Goal: Task Accomplishment & Management: Manage account settings

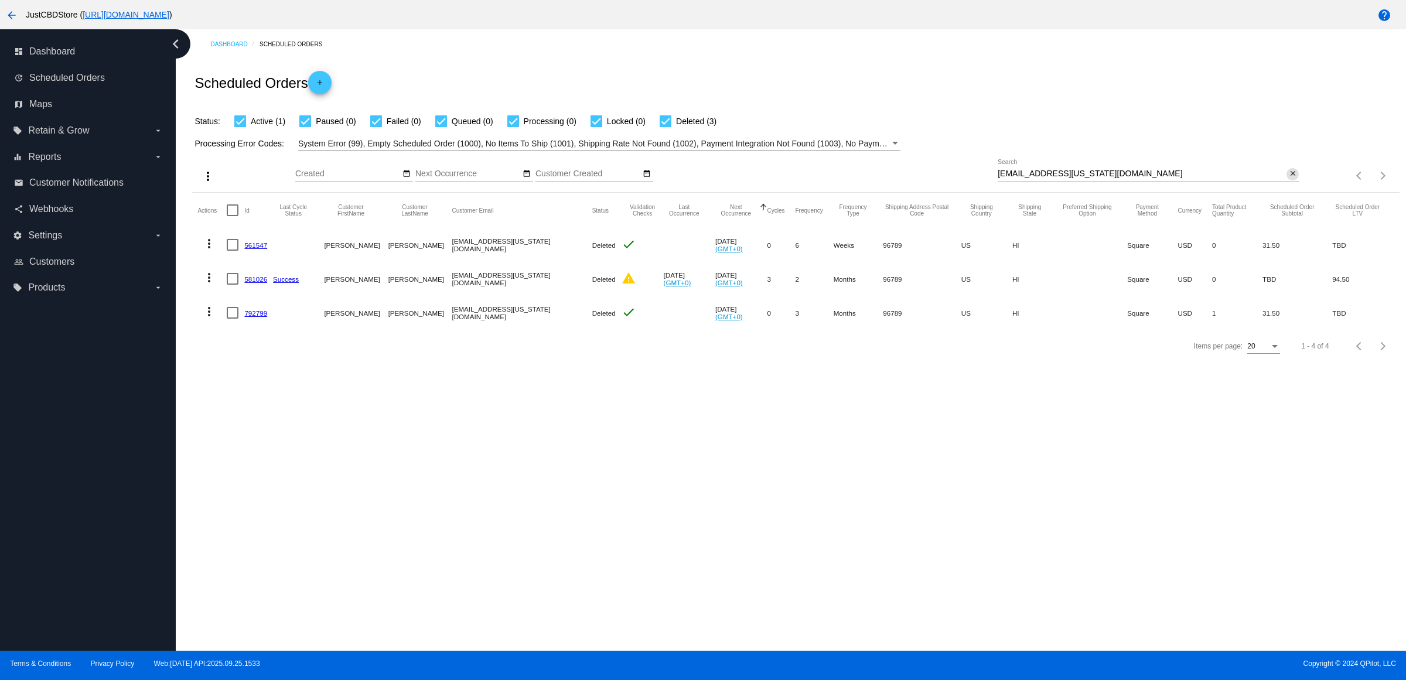
click at [1292, 179] on mat-icon "close" at bounding box center [1293, 173] width 8 height 9
click at [1292, 185] on mat-icon "search" at bounding box center [1292, 176] width 14 height 18
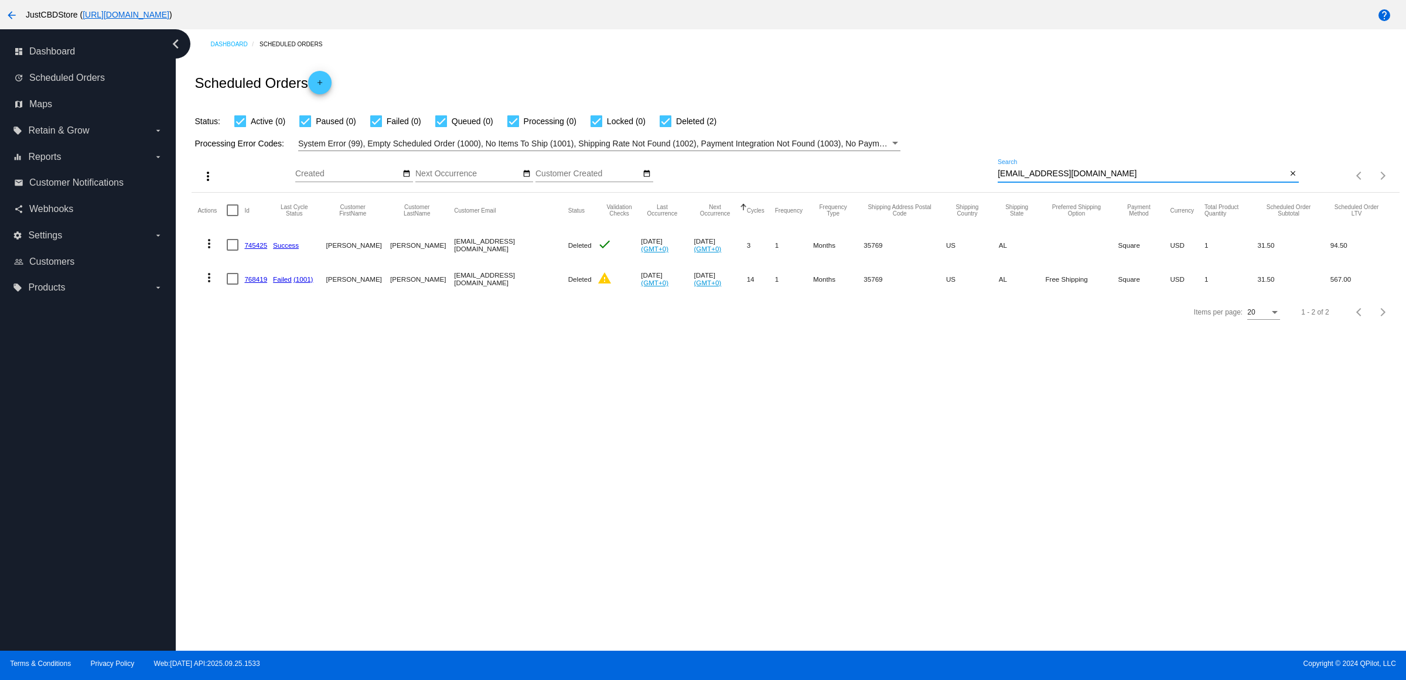
type input "[EMAIL_ADDRESS][DOMAIN_NAME]"
click at [267, 283] on link "768419" at bounding box center [255, 279] width 23 height 8
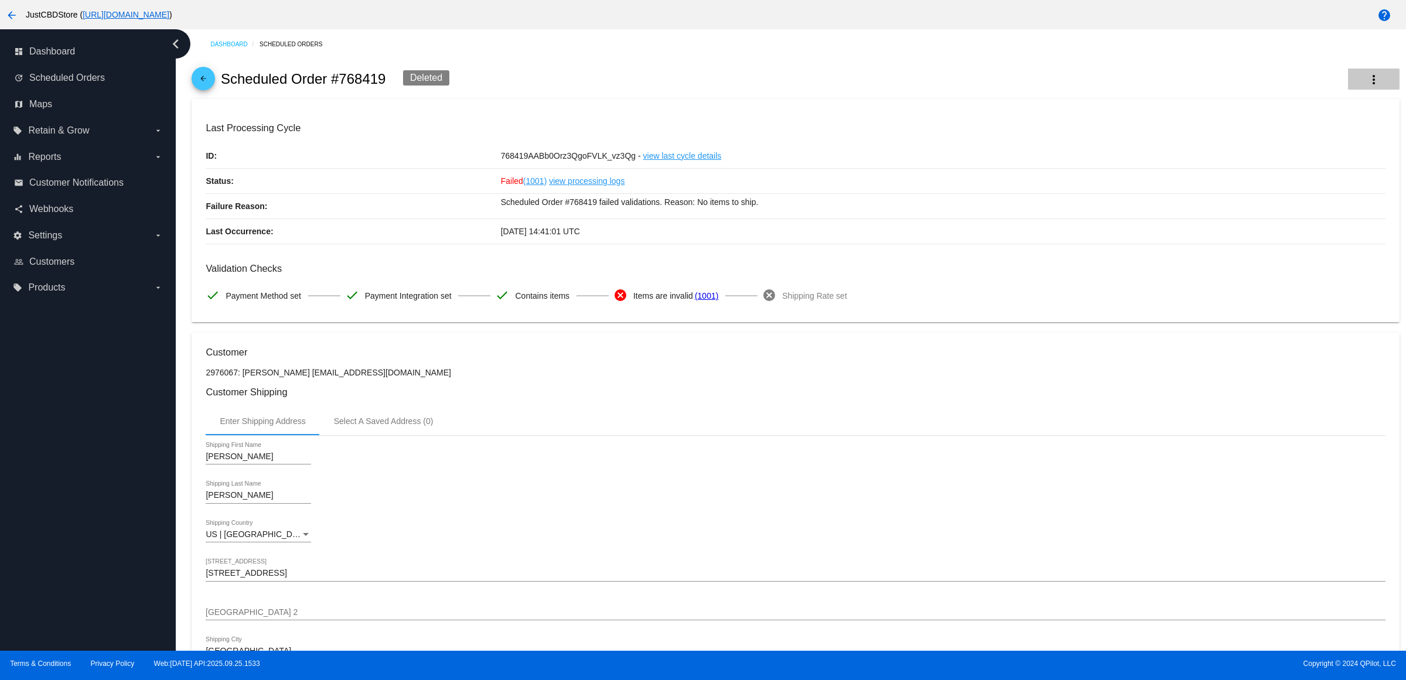
click at [1367, 80] on mat-icon "more_vert" at bounding box center [1374, 80] width 14 height 14
click at [1313, 94] on span "View Event Logs" at bounding box center [1288, 91] width 61 height 9
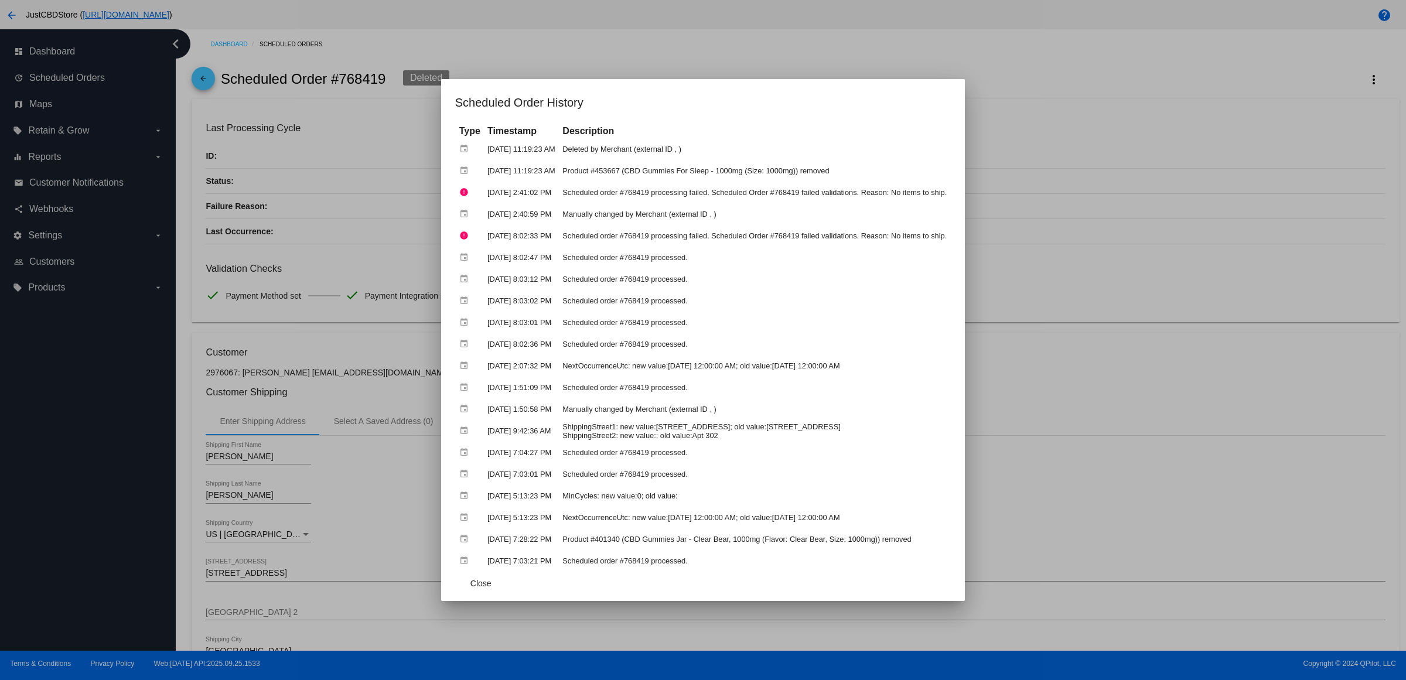
click at [627, 48] on div at bounding box center [703, 340] width 1406 height 680
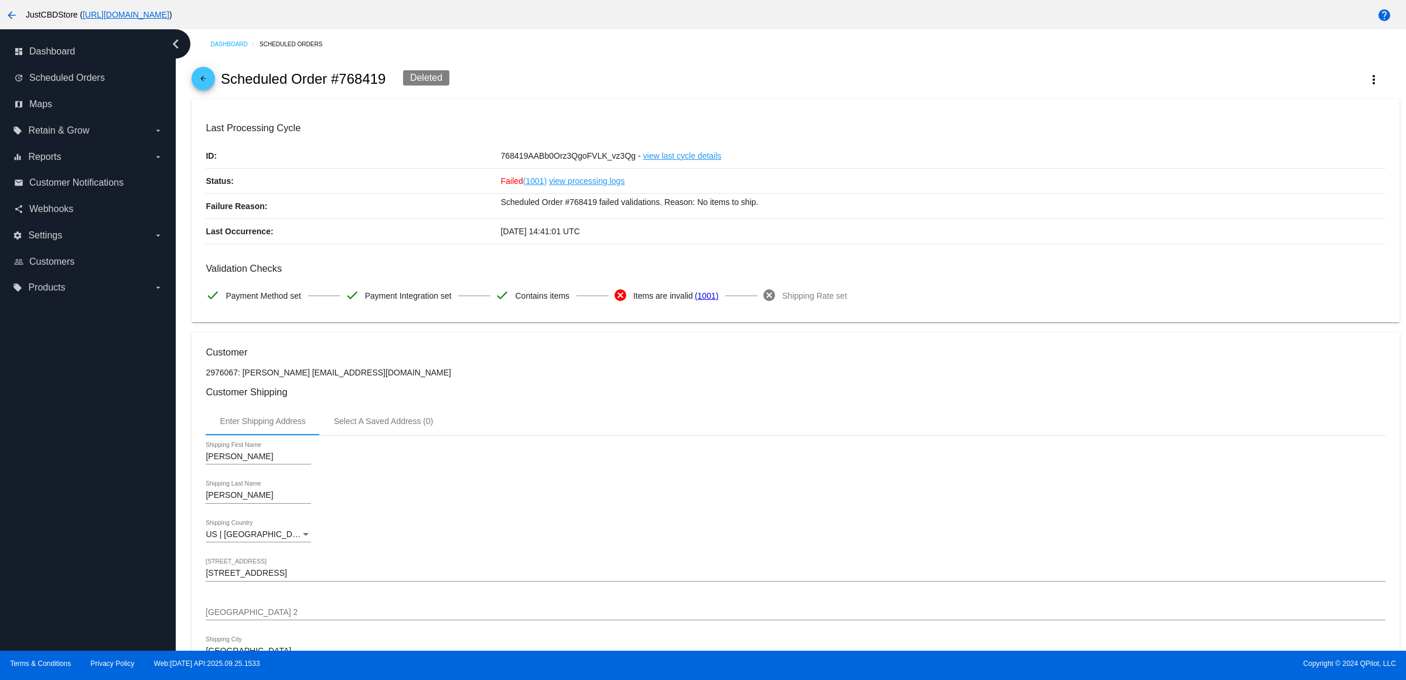
click at [210, 87] on mat-icon "arrow_back" at bounding box center [203, 81] width 14 height 14
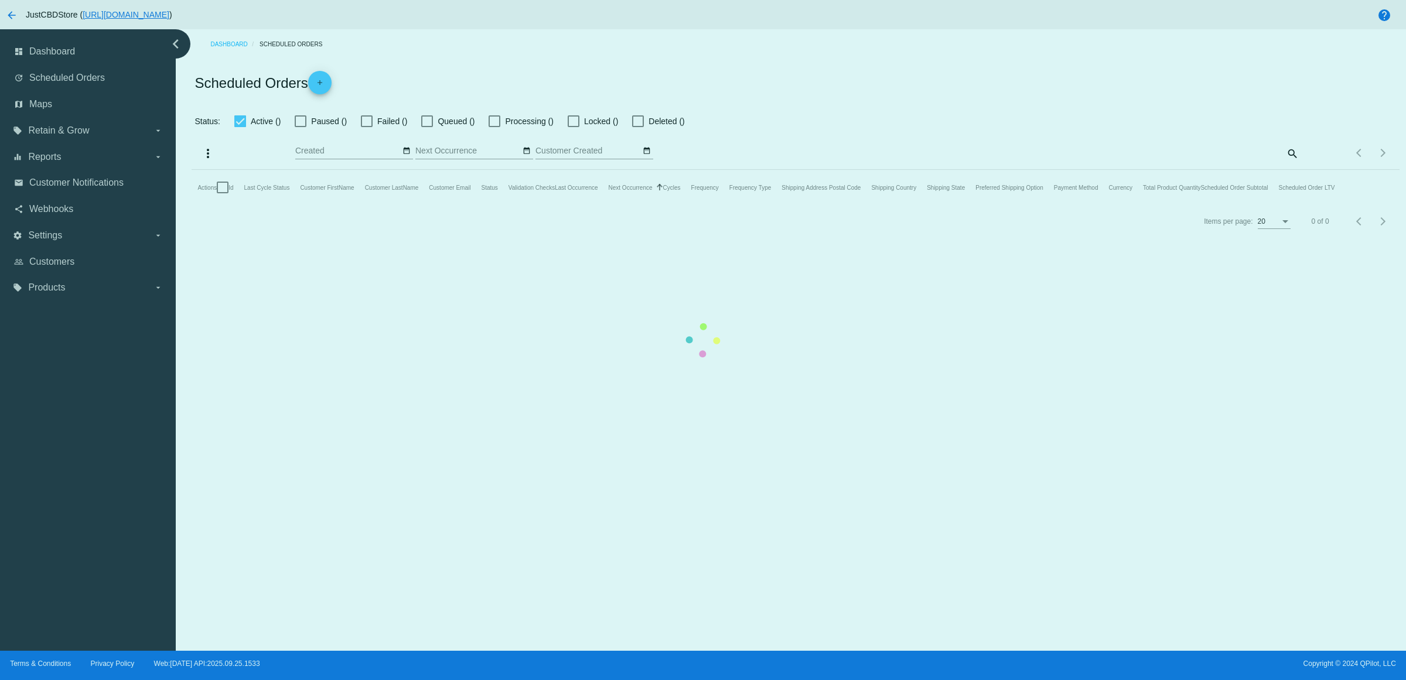
checkbox input "true"
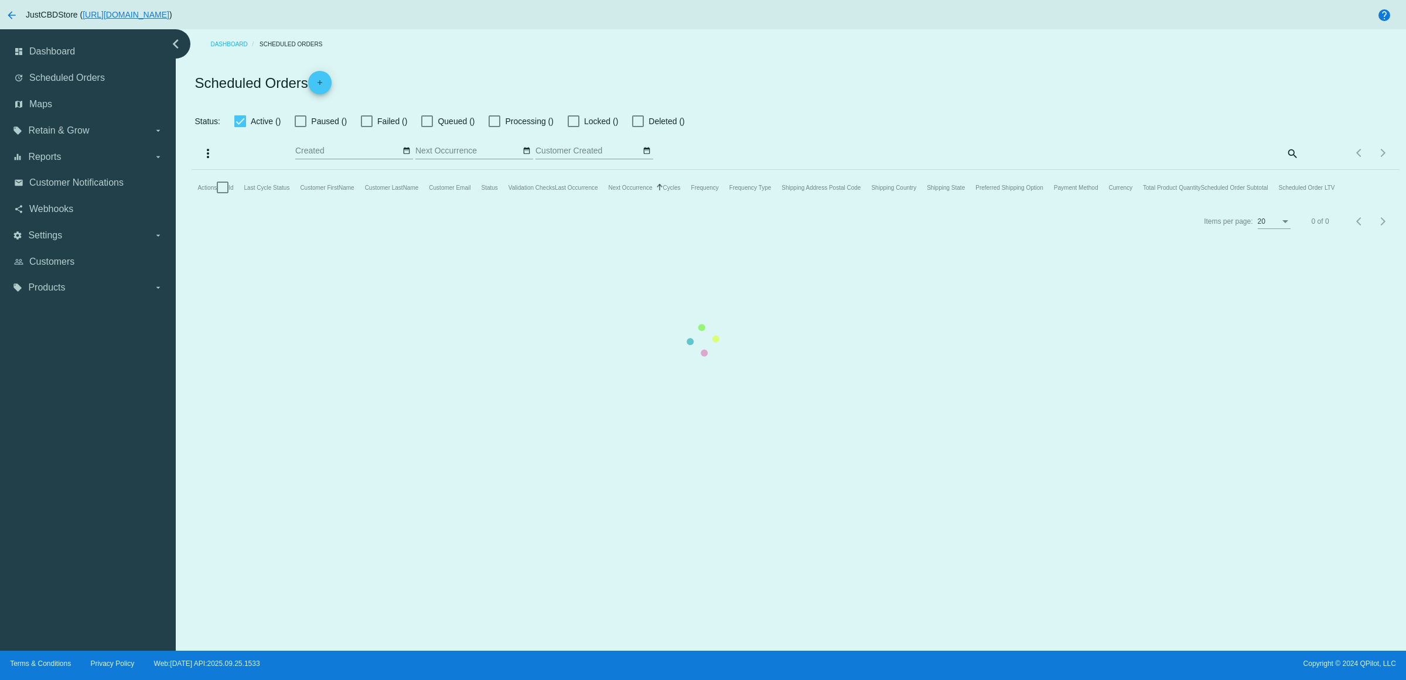
checkbox input "true"
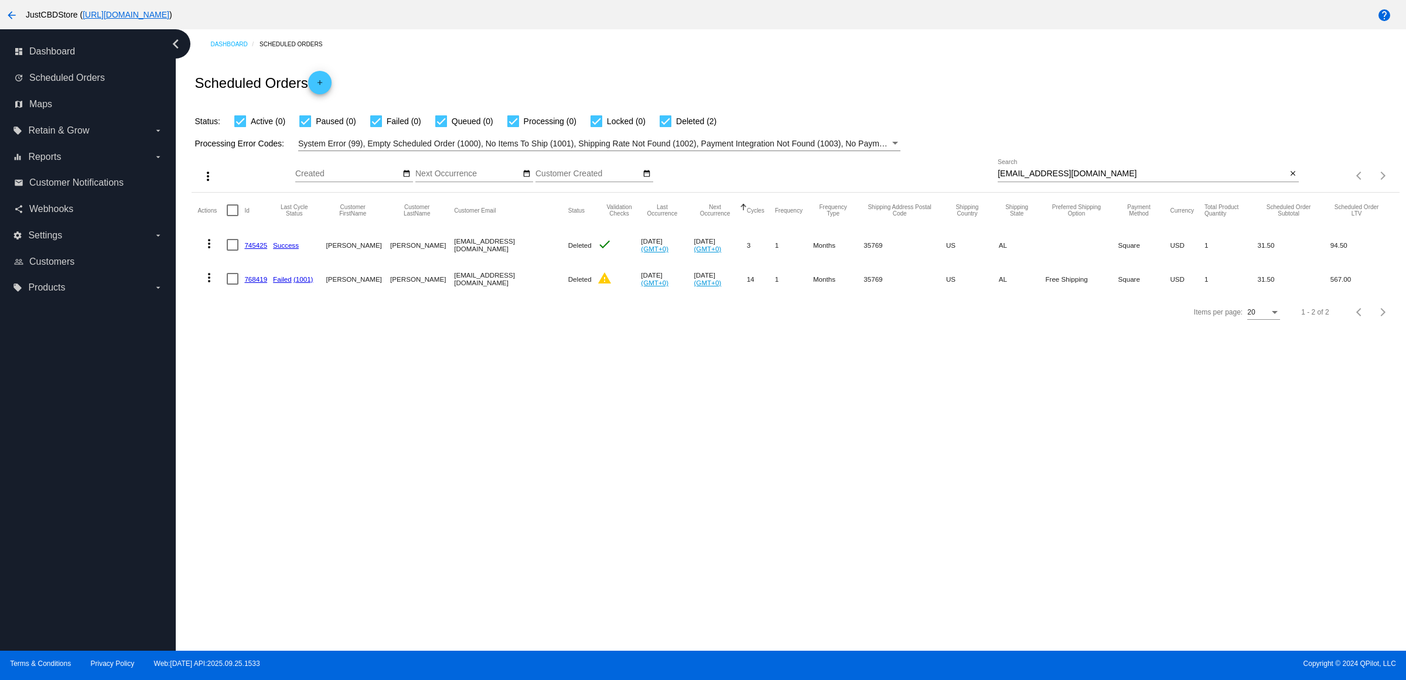
click at [264, 249] on link "745425" at bounding box center [255, 245] width 23 height 8
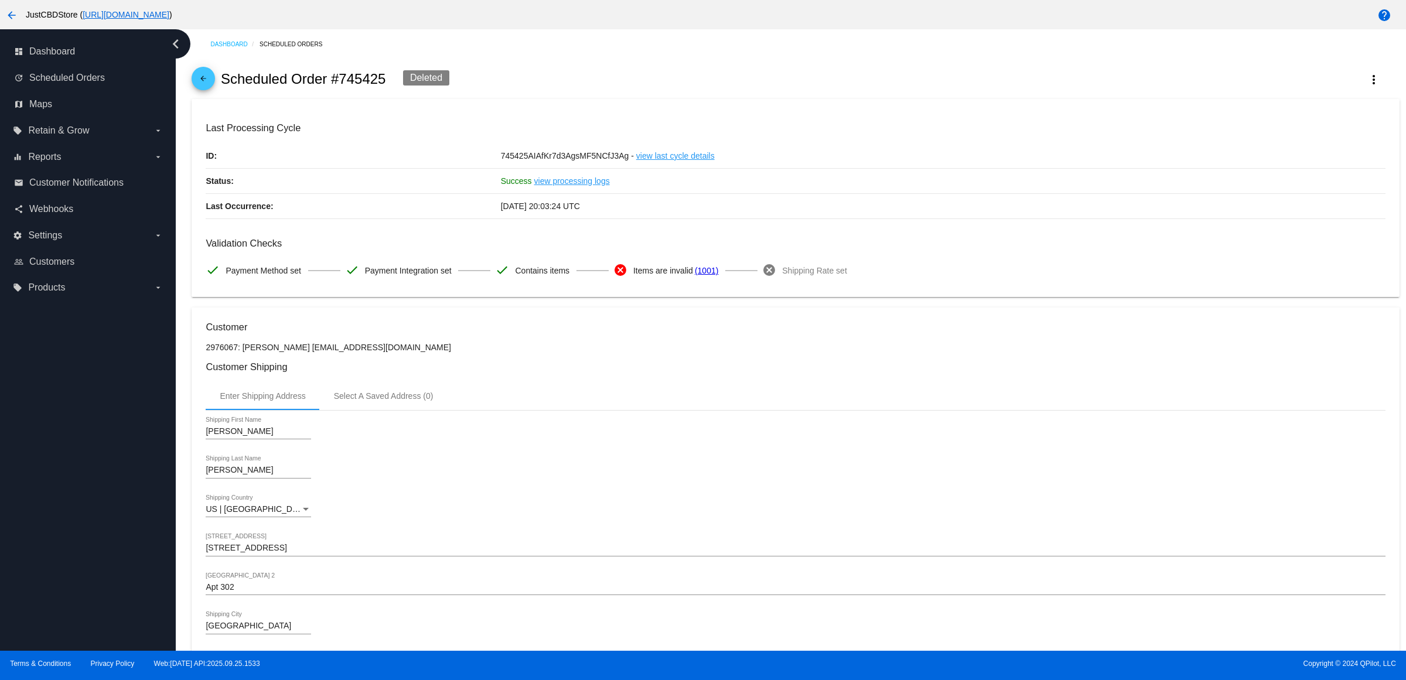
click at [196, 79] on div "arrow_back Scheduled Order #745425 Deleted more_vert" at bounding box center [795, 79] width 1207 height 40
click at [204, 88] on mat-icon "arrow_back" at bounding box center [203, 81] width 14 height 14
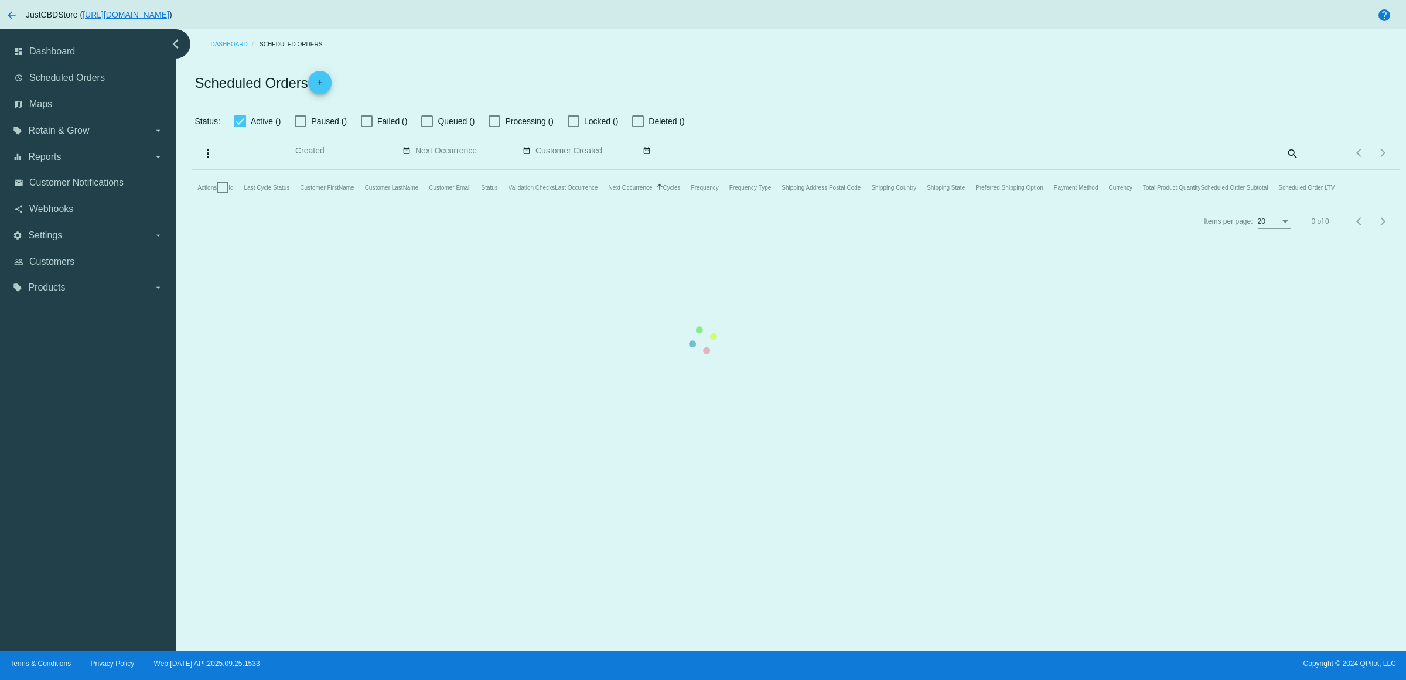
checkbox input "true"
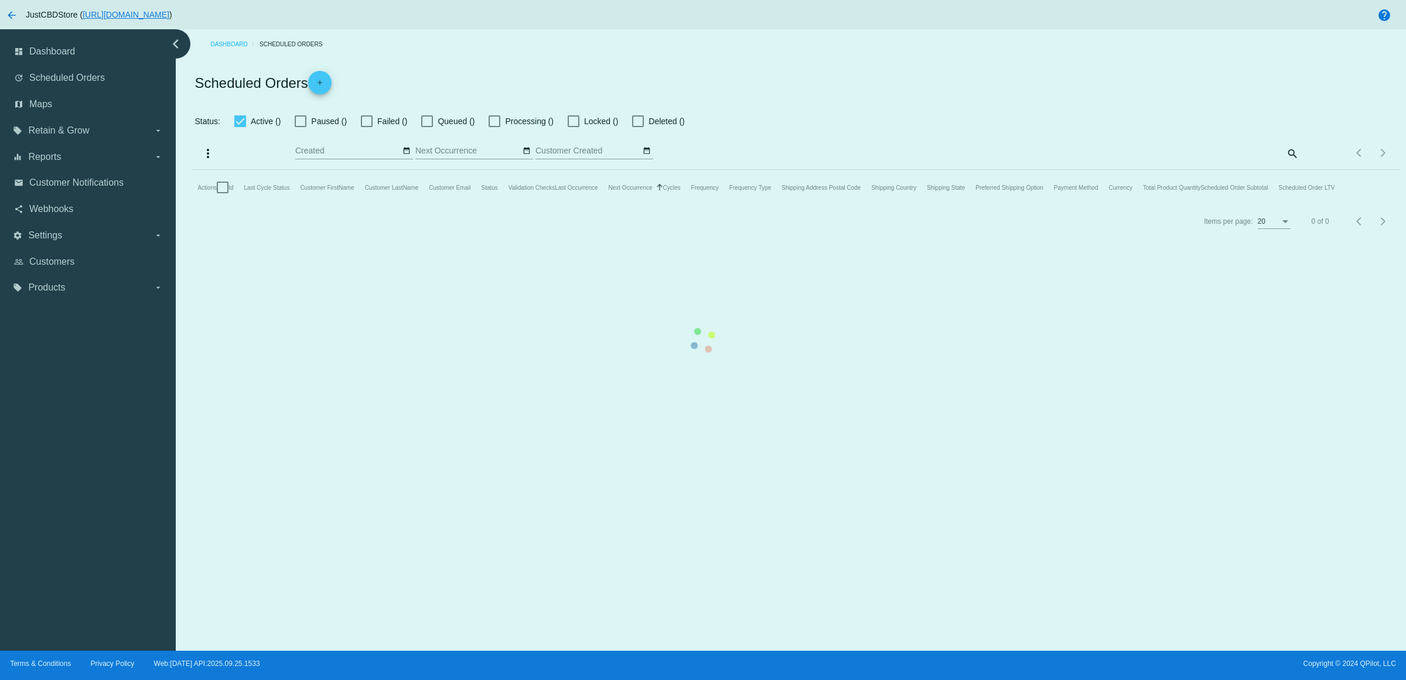
checkbox input "true"
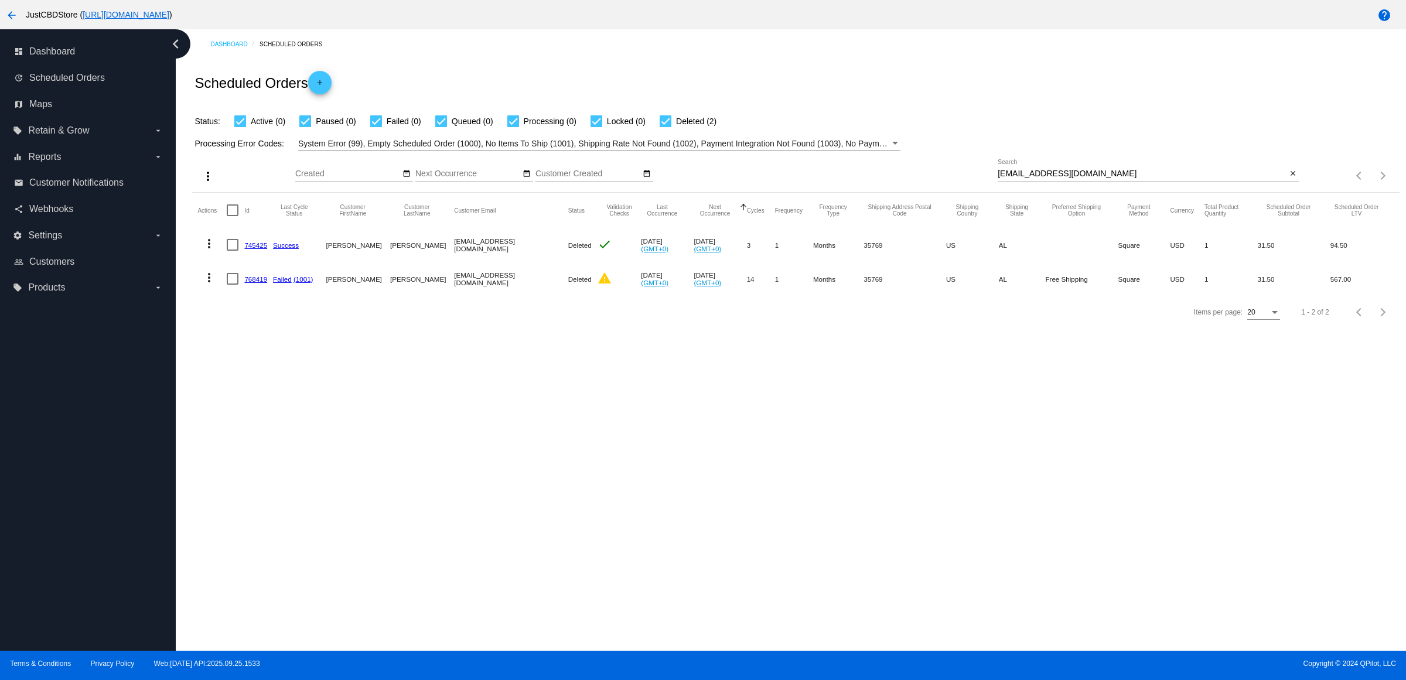
click at [261, 283] on link "768419" at bounding box center [255, 279] width 23 height 8
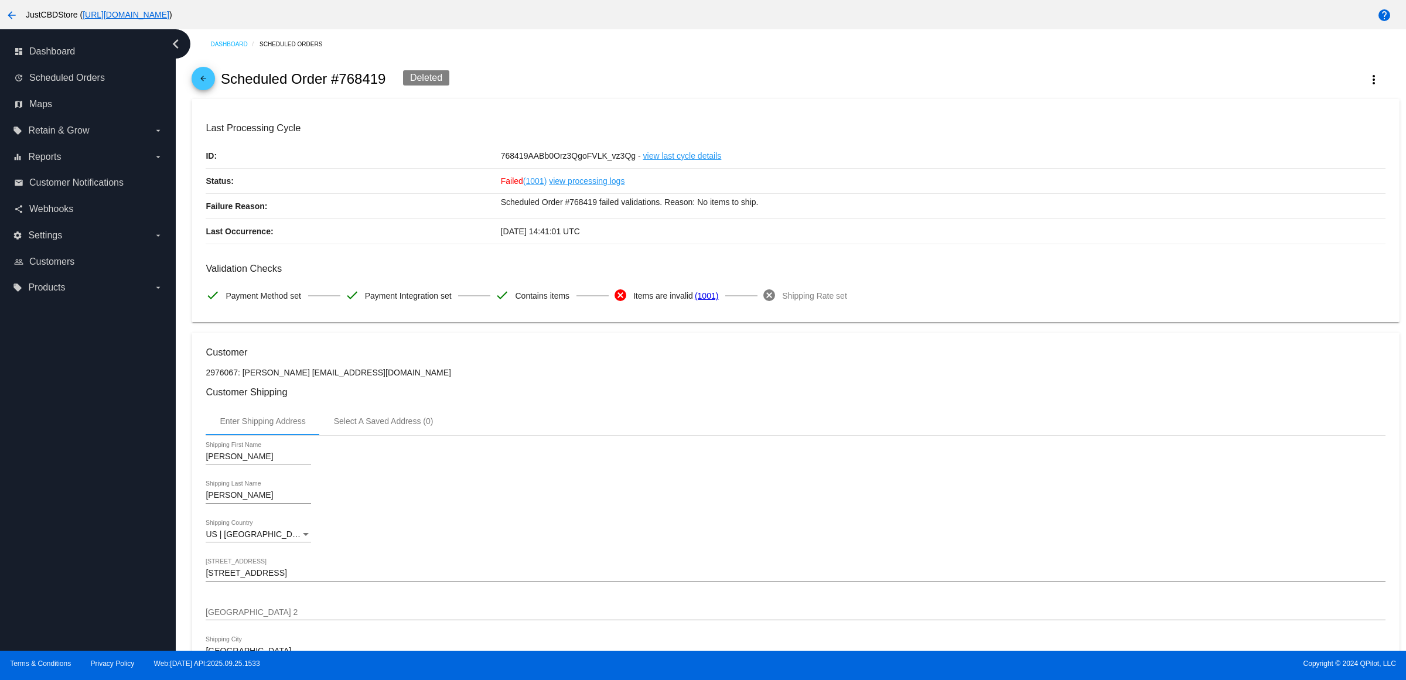
click at [880, 264] on mat-card-content "Last Processing Cycle ID: 768419AABb0Orz3QgoFVLK_vz3Qg - view last cycle detail…" at bounding box center [795, 215] width 1179 height 186
click at [848, 497] on div "[PERSON_NAME] Shipping Last Name" at bounding box center [795, 497] width 1179 height 33
